Goal: Task Accomplishment & Management: Use online tool/utility

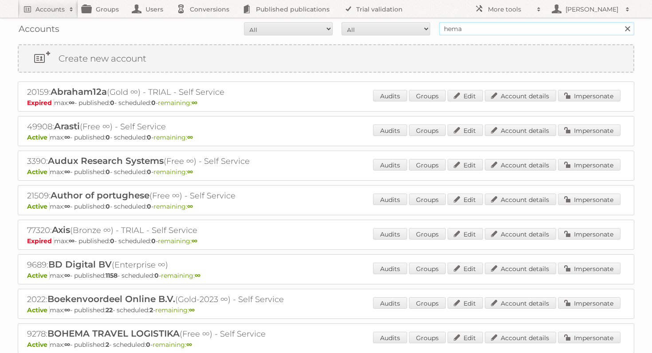
click at [479, 33] on input "hema" at bounding box center [536, 28] width 195 height 13
type input "[PERSON_NAME]"
click at [620, 22] on input "Search" at bounding box center [626, 28] width 13 height 13
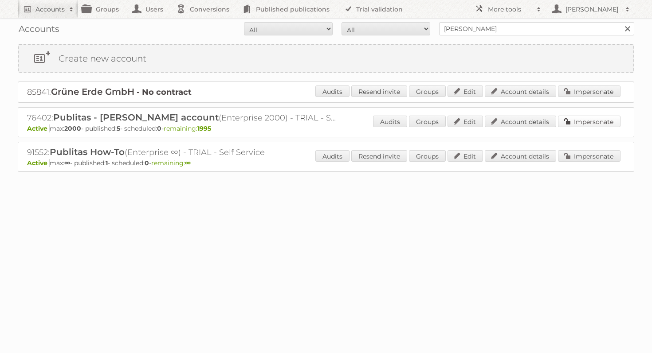
click at [597, 119] on link "Impersonate" at bounding box center [589, 122] width 63 height 12
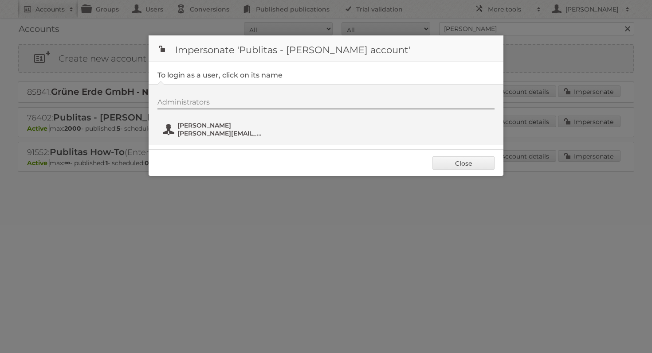
click at [207, 129] on span "[PERSON_NAME]" at bounding box center [220, 125] width 86 height 8
